Goal: Task Accomplishment & Management: Complete application form

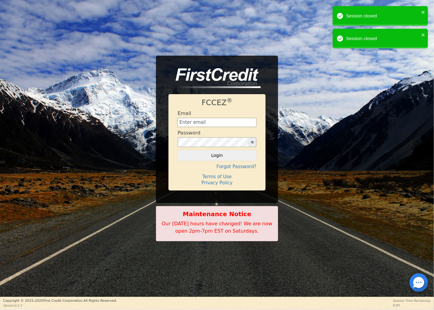
type input "[EMAIL_ADDRESS][DOMAIN_NAME]"
click at [219, 155] on button "Login" at bounding box center [217, 155] width 79 height 10
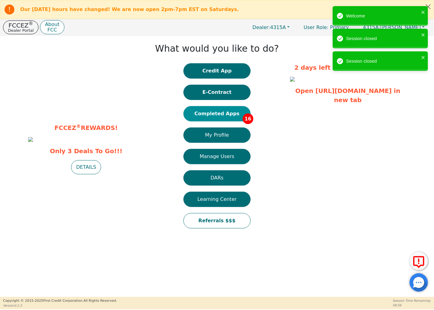
click at [236, 110] on button "Completed Apps 16" at bounding box center [217, 113] width 67 height 15
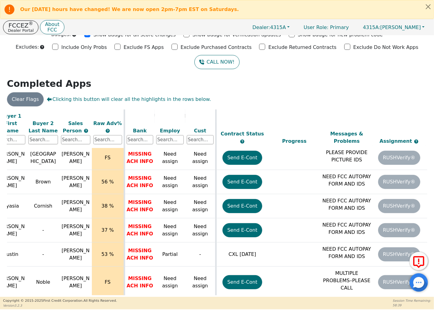
scroll to position [243, 249]
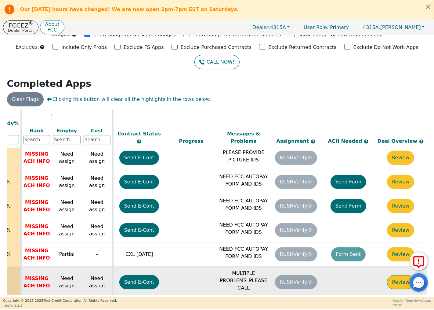
click at [399, 275] on button "Review" at bounding box center [400, 282] width 27 height 14
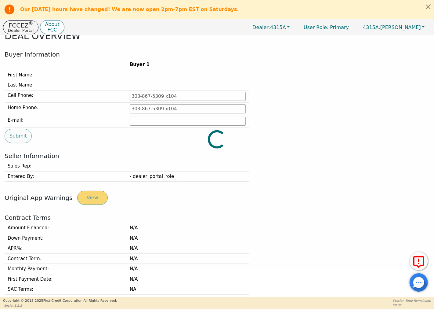
type input "[PHONE_NUMBER]"
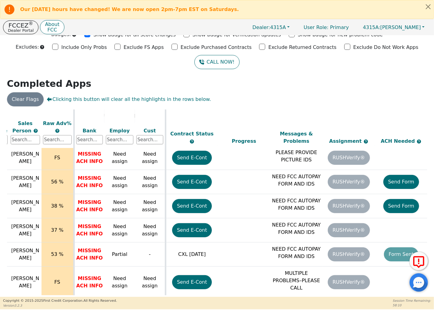
scroll to position [243, 249]
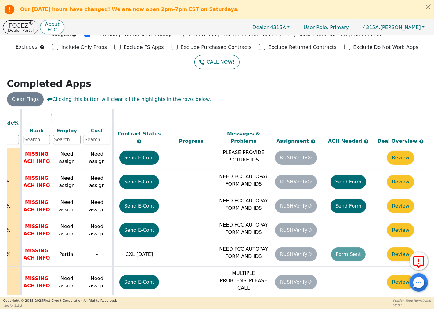
drag, startPoint x: 198, startPoint y: 292, endPoint x: 179, endPoint y: 292, distance: 18.3
click at [179, 292] on div "ALL VALUES ON THIS PAGE ARE UPDATED IN REAL TIME VERIFICATION STATUS Do Not Wor…" at bounding box center [217, 202] width 421 height 186
drag, startPoint x: 179, startPoint y: 292, endPoint x: 165, endPoint y: 294, distance: 14.5
click at [165, 294] on div "ALL VALUES ON THIS PAGE ARE UPDATED IN REAL TIME VERIFICATION STATUS Do Not Wor…" at bounding box center [217, 202] width 421 height 186
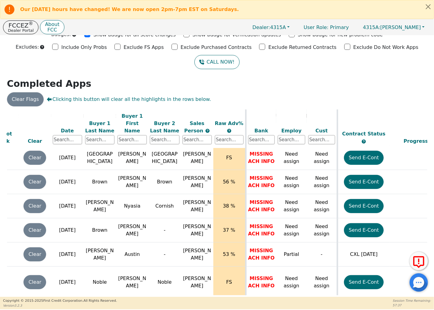
scroll to position [243, 0]
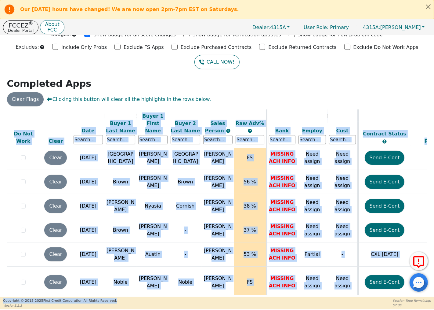
drag, startPoint x: 115, startPoint y: 292, endPoint x: 174, endPoint y: 300, distance: 59.5
click at [174, 300] on div "Our [DATE] hours have changed! We are now open 2pm-7pm EST on Saturdays. FCCEZ …" at bounding box center [217, 154] width 434 height 309
click at [175, 289] on table "ALL VALUES ON THIS PAGE ARE UPDATED IN REAL TIME VERIFICATION STATUS Do Not Wor…" at bounding box center [340, 86] width 666 height 438
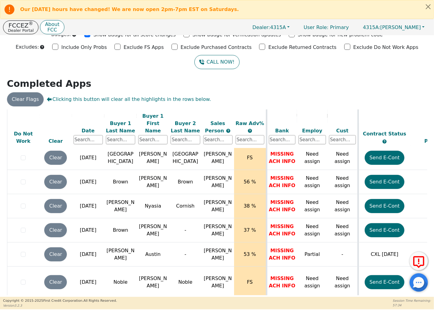
click at [175, 291] on div "ALL VALUES ON THIS PAGE ARE UPDATED IN REAL TIME VERIFICATION STATUS Do Not Wor…" at bounding box center [217, 202] width 421 height 186
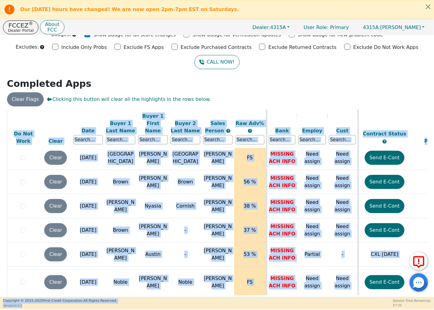
drag, startPoint x: 175, startPoint y: 292, endPoint x: 242, endPoint y: 305, distance: 67.8
click at [242, 305] on div "Our [DATE] hours have changed! We are now open 2pm-7pm EST on Saturdays. FCCEZ …" at bounding box center [217, 154] width 434 height 309
click at [217, 288] on table "ALL VALUES ON THIS PAGE ARE UPDATED IN REAL TIME VERIFICATION STATUS Do Not Wor…" at bounding box center [340, 86] width 666 height 438
click at [215, 285] on table "ALL VALUES ON THIS PAGE ARE UPDATED IN REAL TIME VERIFICATION STATUS Do Not Wor…" at bounding box center [340, 86] width 666 height 438
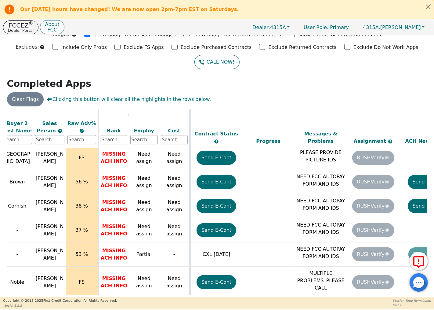
scroll to position [243, 249]
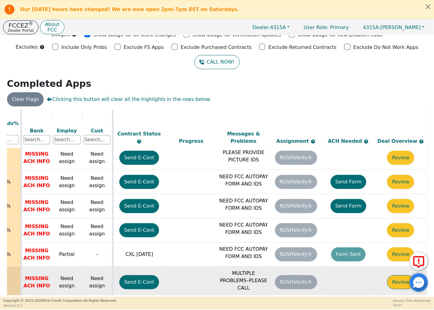
click at [401, 275] on button "Review" at bounding box center [400, 282] width 27 height 14
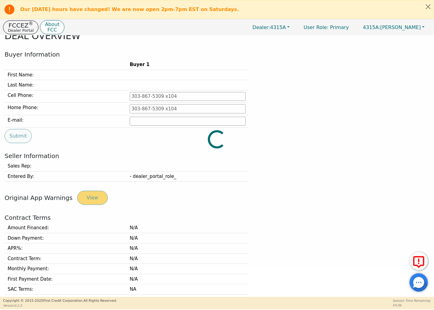
type input "[PHONE_NUMBER]"
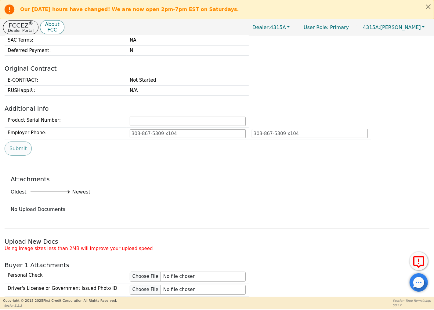
scroll to position [434, 0]
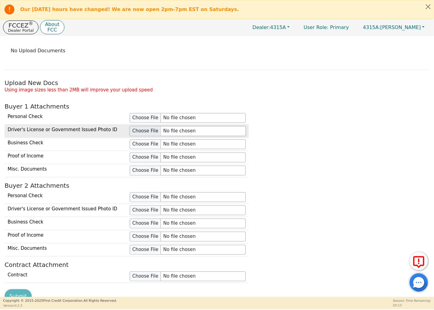
click at [139, 130] on input "file" at bounding box center [188, 131] width 116 height 10
drag, startPoint x: 179, startPoint y: 131, endPoint x: 326, endPoint y: 84, distance: 154.2
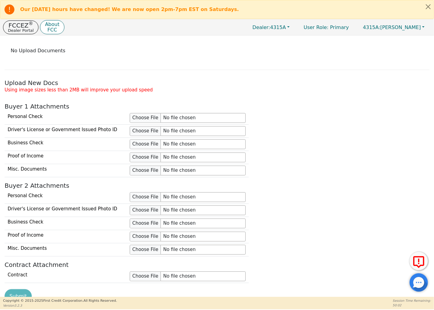
click at [326, 84] on h2 "Upload New Docs" at bounding box center [217, 82] width 425 height 7
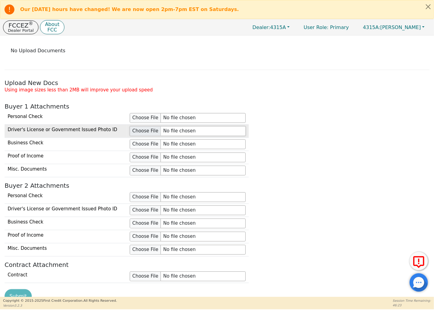
click at [141, 132] on input "file" at bounding box center [188, 131] width 116 height 10
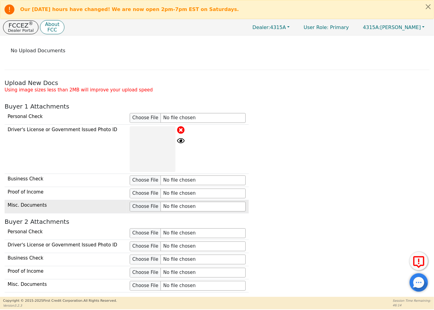
scroll to position [536, 0]
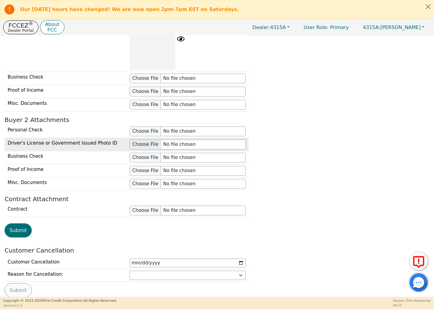
click at [153, 148] on input "file" at bounding box center [188, 145] width 116 height 10
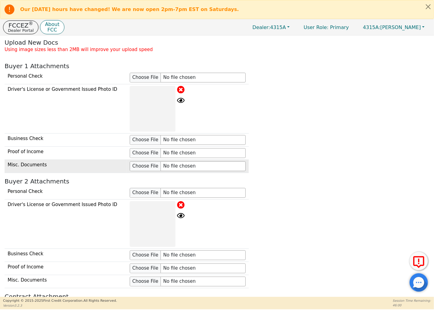
scroll to position [468, 0]
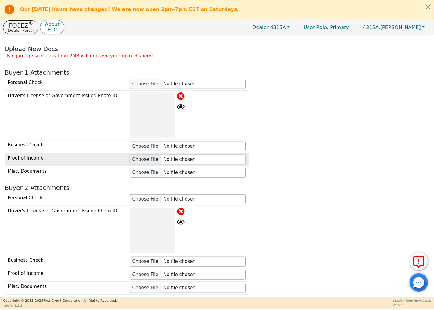
click at [150, 161] on input "file" at bounding box center [188, 160] width 116 height 10
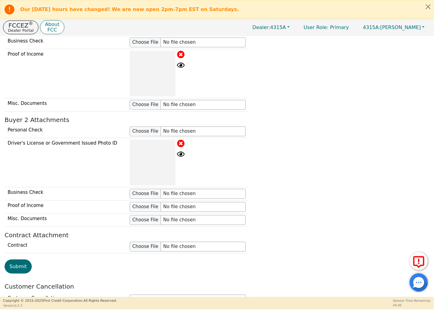
scroll to position [630, 0]
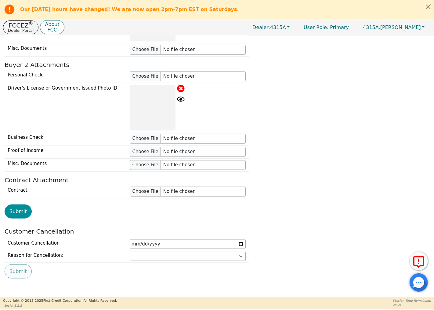
click at [20, 213] on button "Submit" at bounding box center [18, 211] width 27 height 14
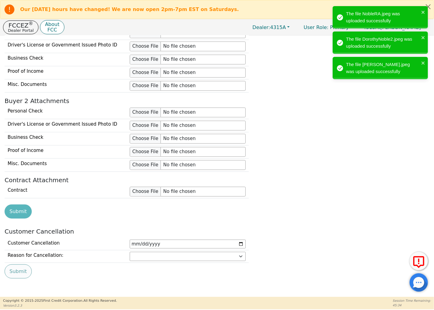
scroll to position [596, 0]
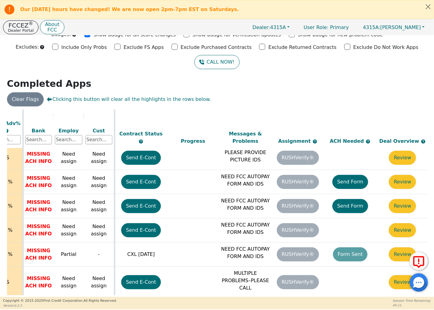
scroll to position [243, 249]
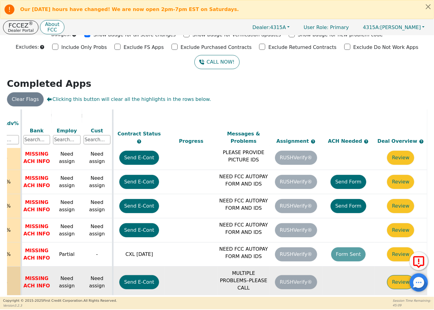
click at [395, 275] on button "Review" at bounding box center [400, 282] width 27 height 14
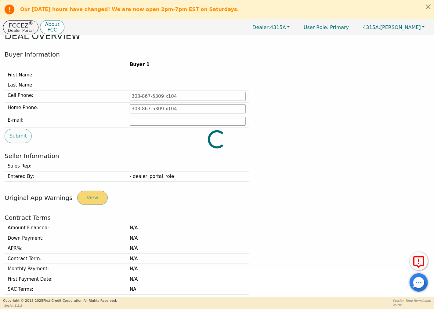
type input "[PHONE_NUMBER]"
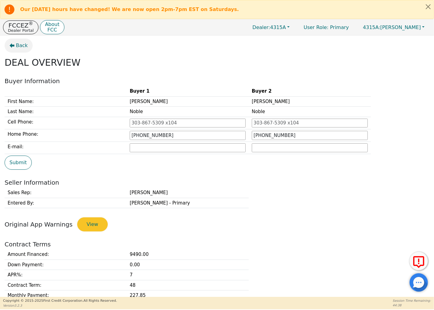
click at [11, 45] on icon "button" at bounding box center [12, 45] width 5 height 5
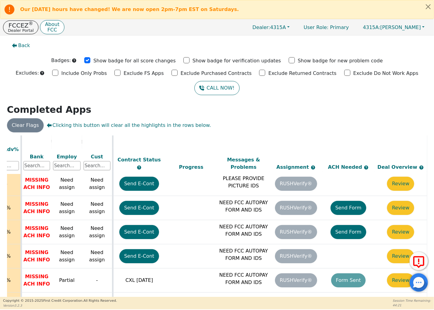
scroll to position [27, 0]
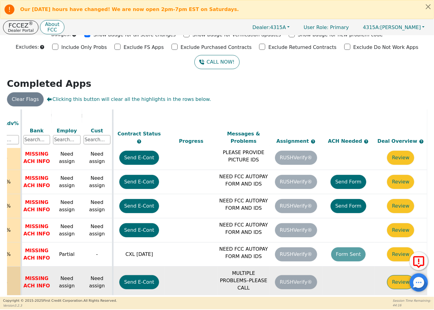
click at [399, 275] on button "Review" at bounding box center [400, 282] width 27 height 14
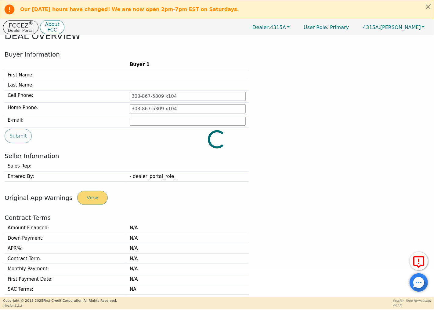
type input "[PHONE_NUMBER]"
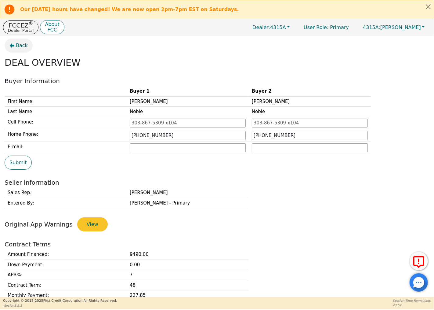
click at [14, 44] on button "Back" at bounding box center [19, 45] width 28 height 14
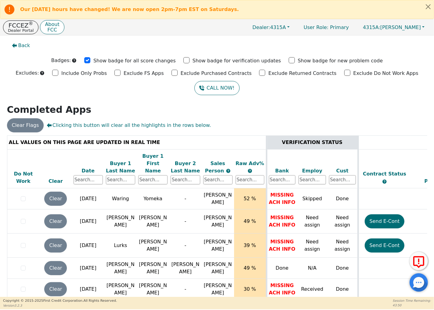
click at [14, 44] on icon "button" at bounding box center [14, 45] width 5 height 5
